Goal: Task Accomplishment & Management: Manage account settings

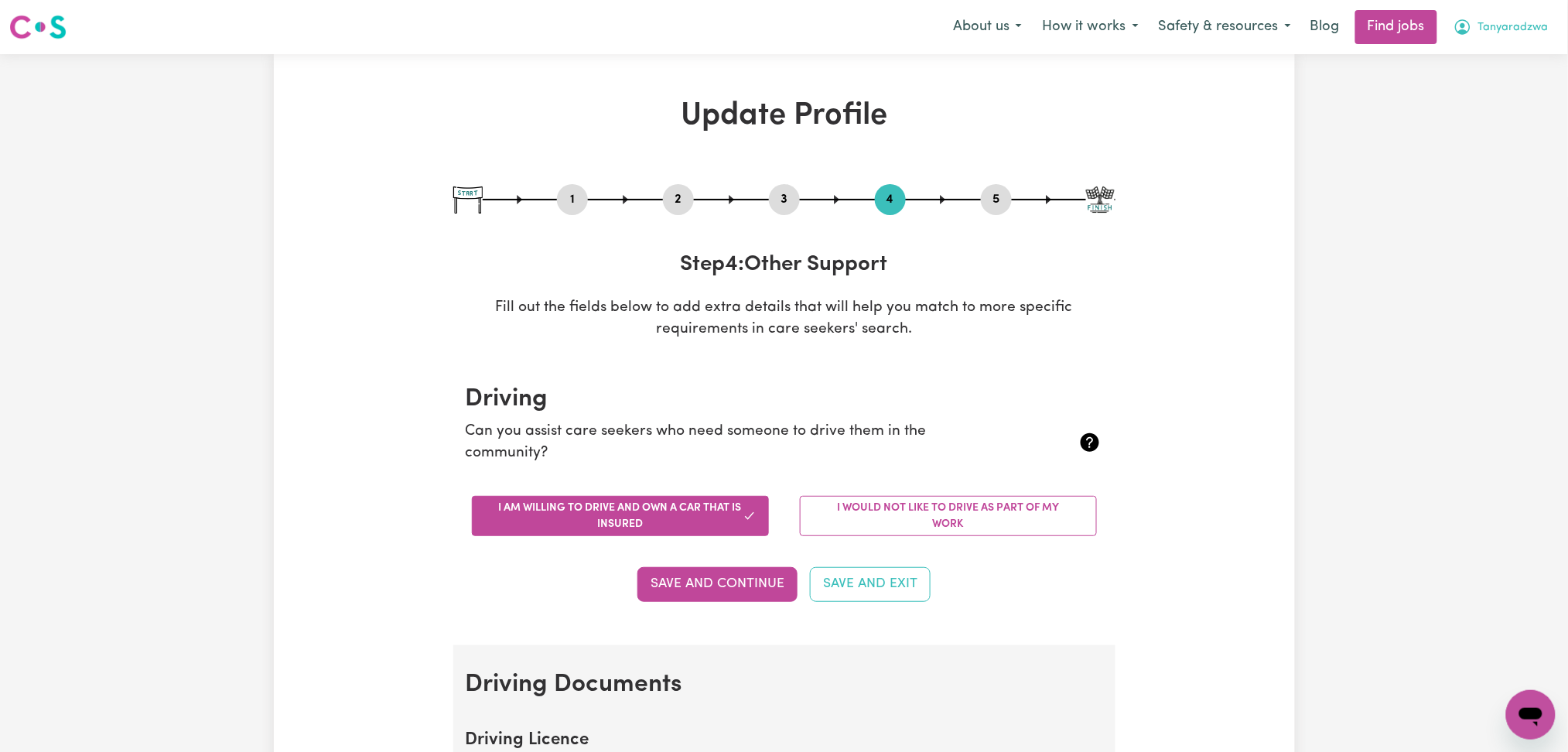
click at [1516, 35] on span "Tanyaradzwa" at bounding box center [1514, 28] width 71 height 17
click at [1491, 109] on link "Logout" at bounding box center [1496, 118] width 122 height 29
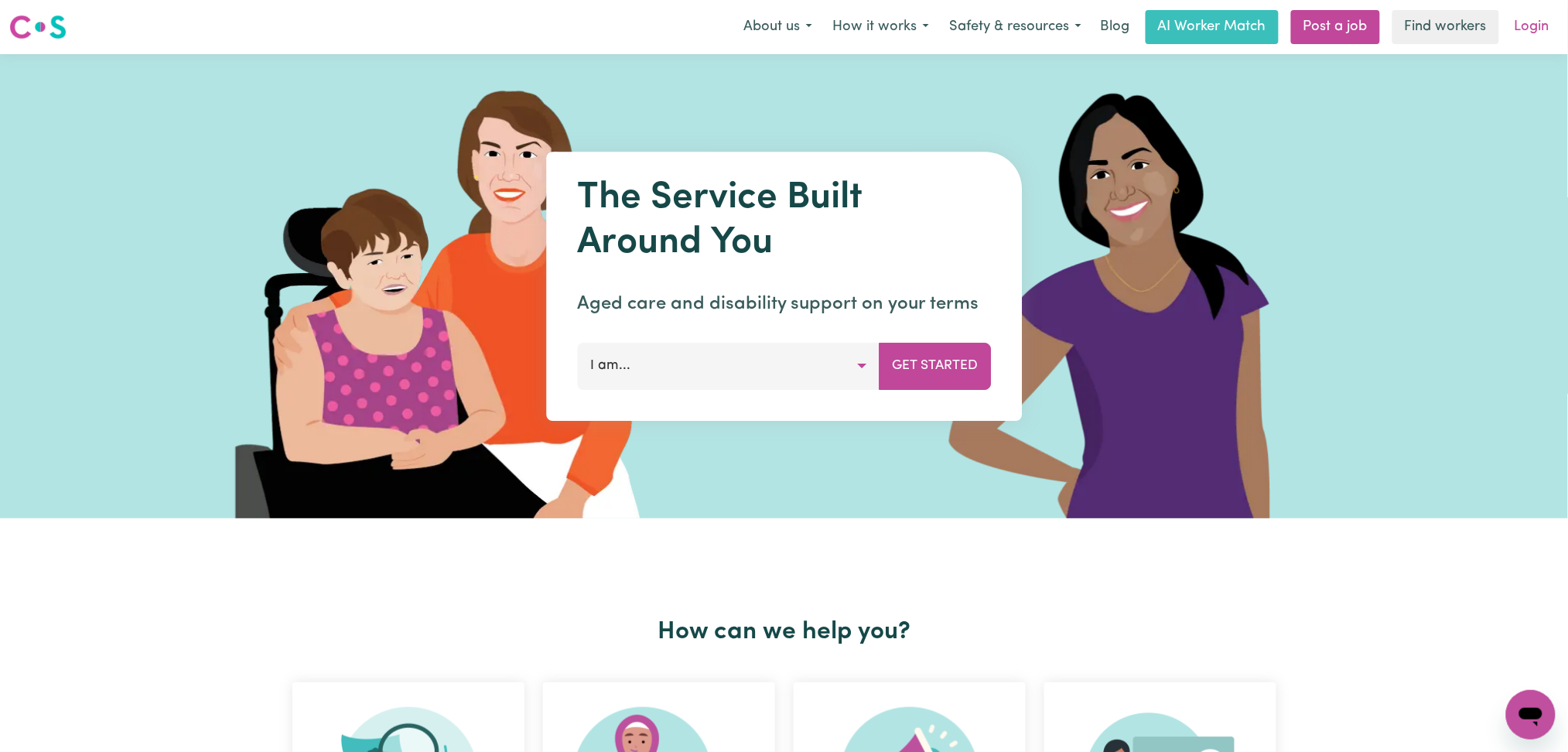
click at [1541, 30] on link "Login" at bounding box center [1532, 27] width 53 height 34
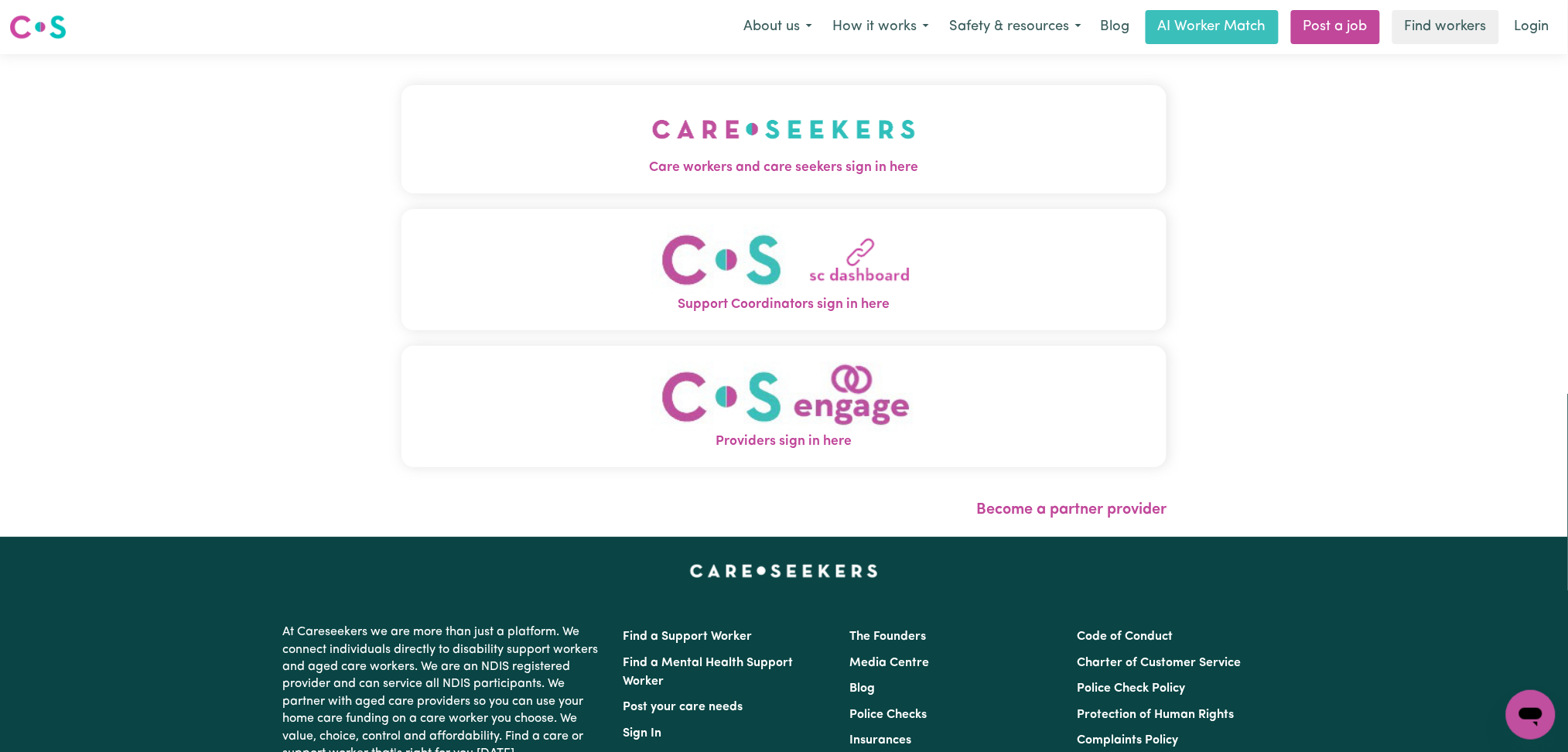
click at [601, 181] on button "Care workers and care seekers sign in here" at bounding box center [784, 139] width 766 height 109
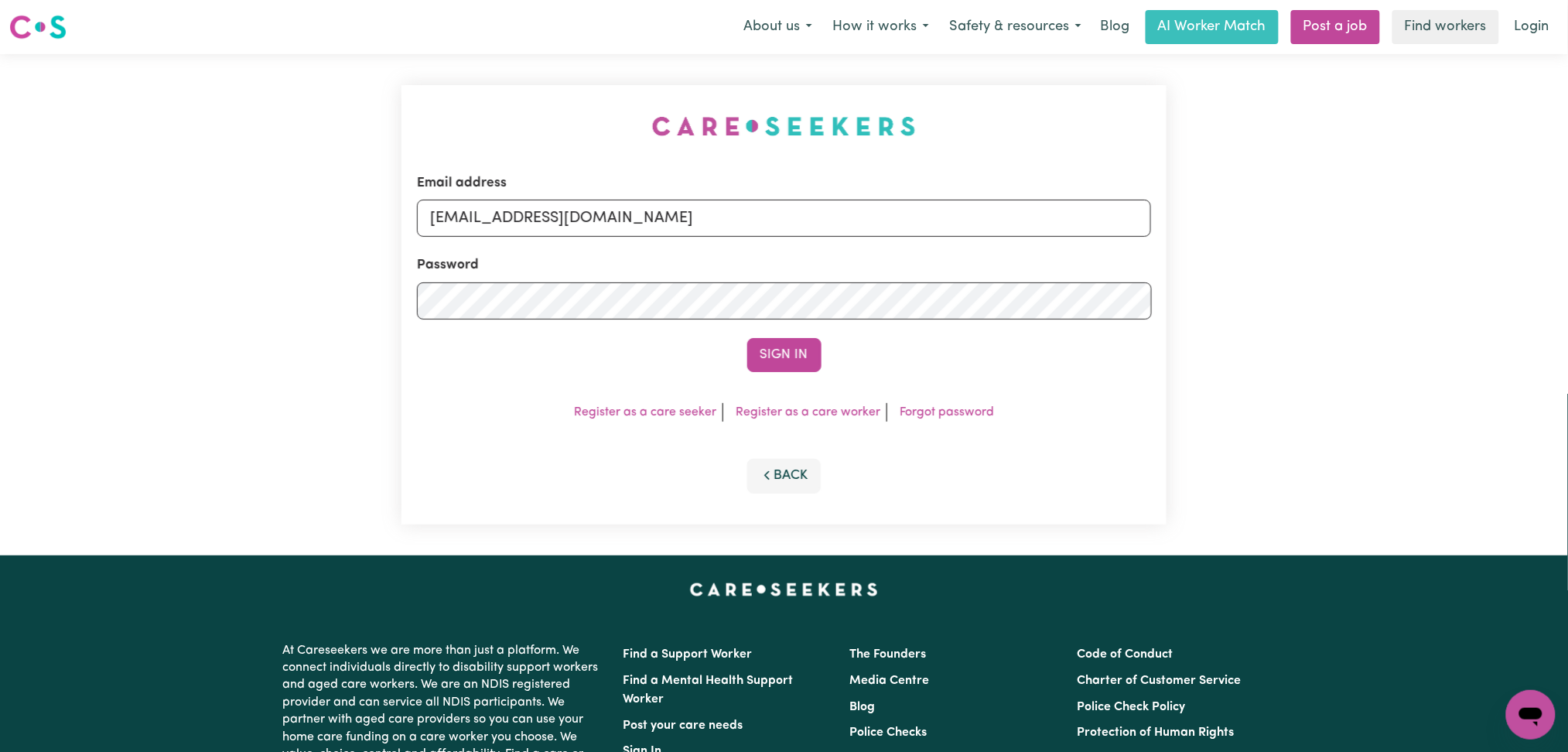
click at [571, 193] on div "Email address [EMAIL_ADDRESS][DOMAIN_NAME]" at bounding box center [784, 204] width 735 height 63
drag, startPoint x: 570, startPoint y: 216, endPoint x: 570, endPoint y: 225, distance: 9.0
click at [570, 225] on input "[EMAIL_ADDRESS][DOMAIN_NAME]" at bounding box center [784, 218] width 735 height 37
drag, startPoint x: 512, startPoint y: 214, endPoint x: 958, endPoint y: 214, distance: 446.0
click at [958, 214] on input "Superuser~[EMAIL_ADDRESS][DOMAIN_NAME]" at bounding box center [784, 218] width 735 height 37
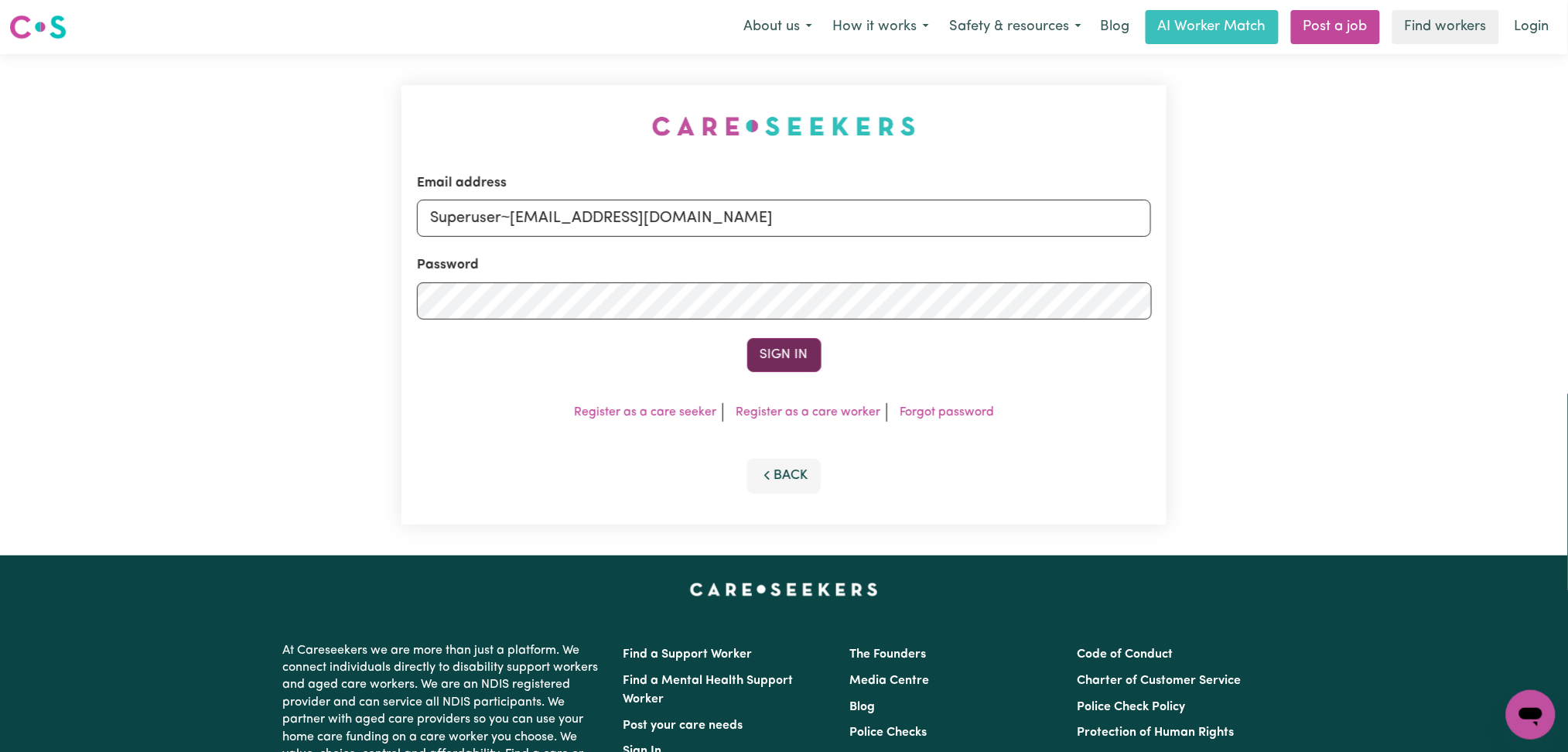
type input "Superuser~[EMAIL_ADDRESS][DOMAIN_NAME]"
click at [780, 344] on button "Sign In" at bounding box center [784, 355] width 74 height 34
